Goal: Task Accomplishment & Management: Use online tool/utility

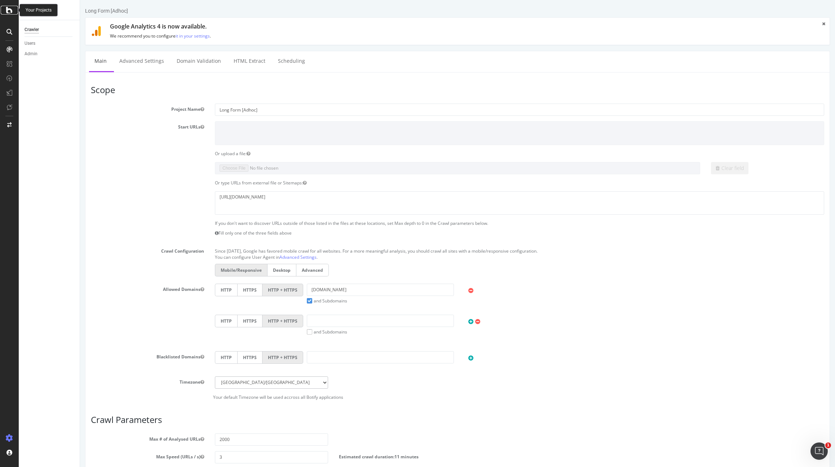
click at [4, 10] on div at bounding box center [9, 10] width 17 height 9
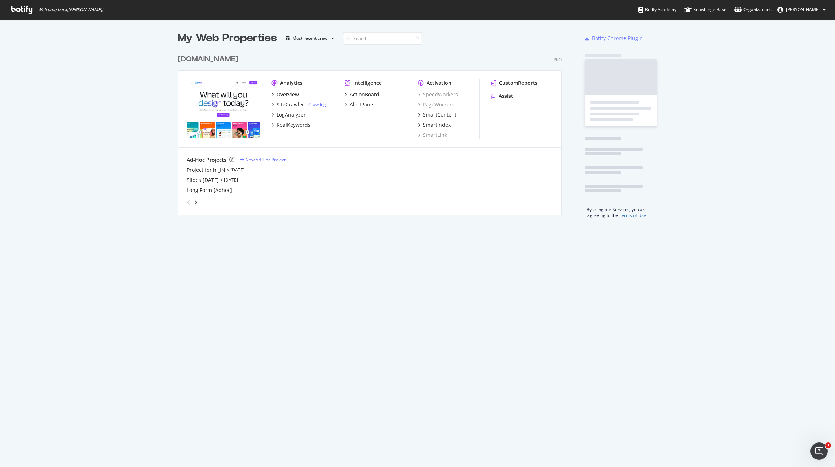
scroll to position [164, 384]
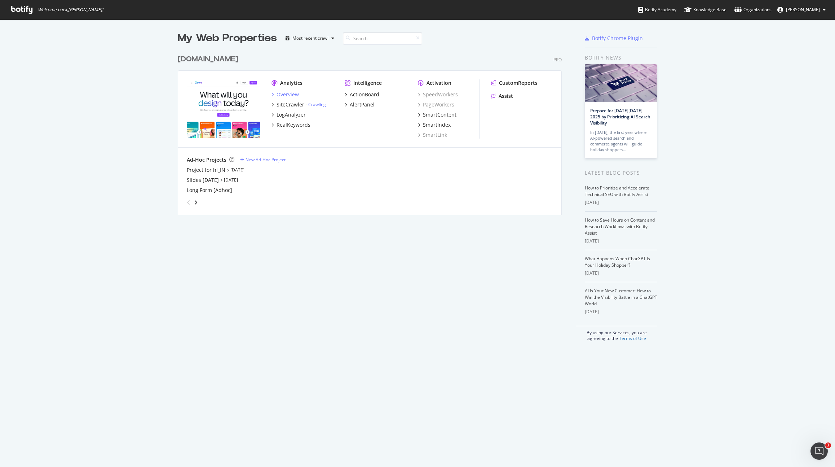
click at [283, 94] on div "Overview" at bounding box center [288, 94] width 22 height 7
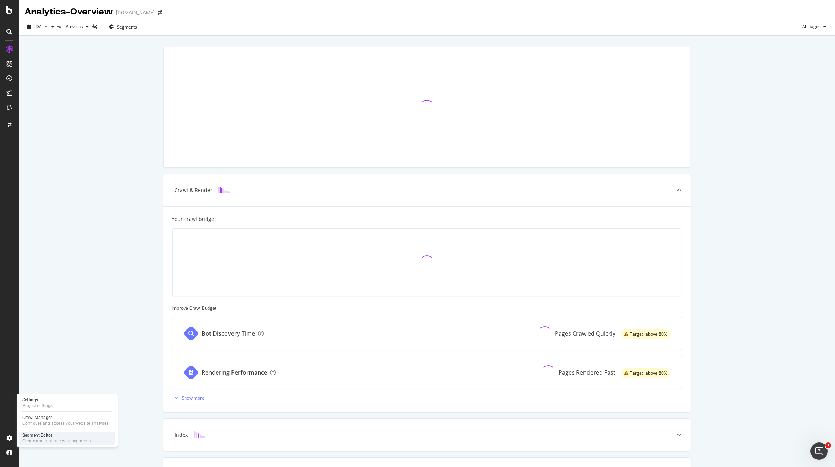
click at [40, 436] on div "Segment Editor" at bounding box center [56, 435] width 69 height 6
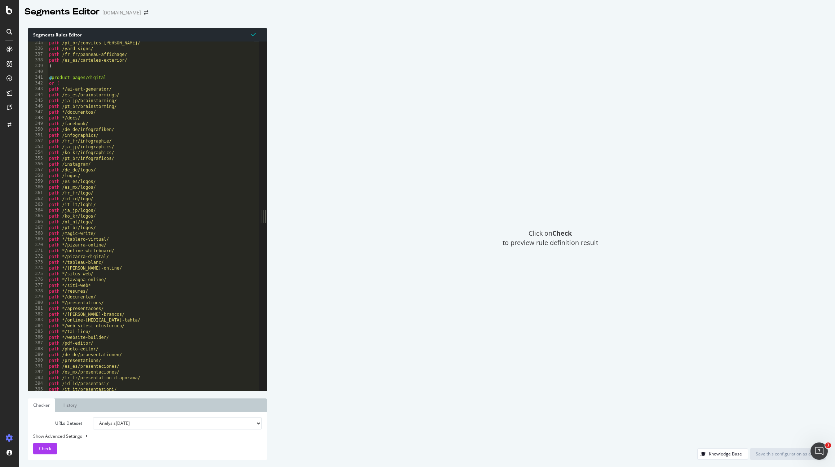
scroll to position [1938, 0]
click at [323, 154] on div "Click on Check to preview rule definition result" at bounding box center [550, 238] width 552 height 420
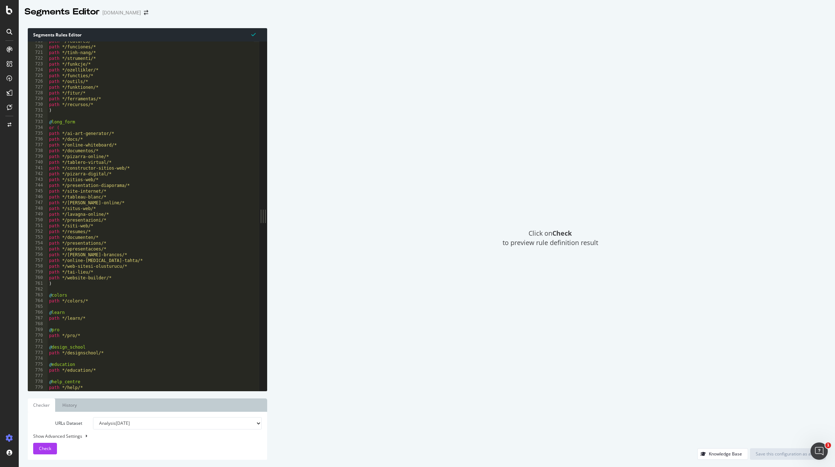
scroll to position [4136, 0]
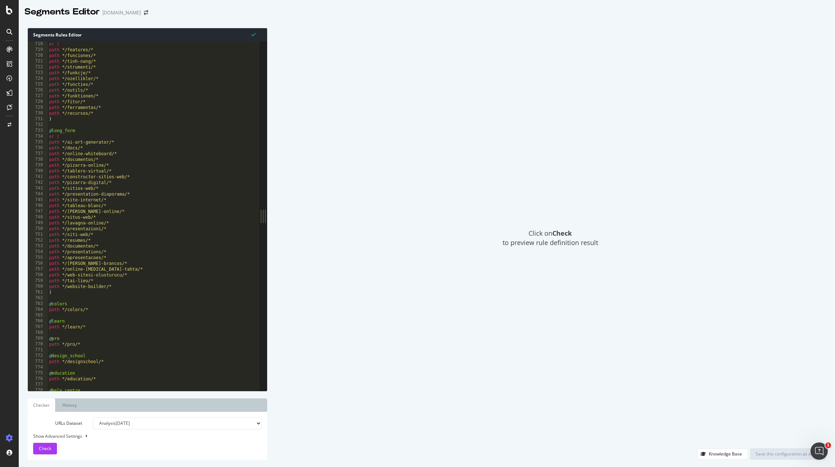
click at [385, 46] on div "Click on Check to preview rule definition result" at bounding box center [550, 238] width 552 height 420
